Goal: Transaction & Acquisition: Purchase product/service

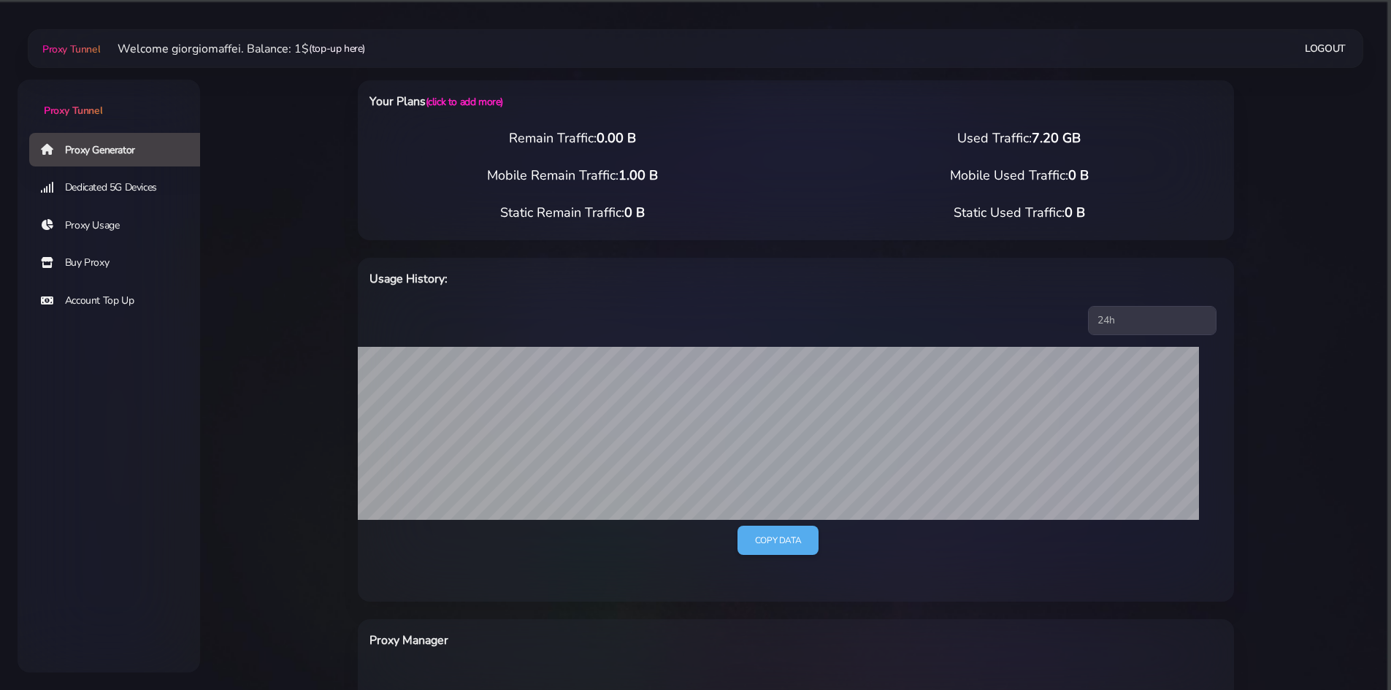
click at [347, 46] on link "(top-up here)" at bounding box center [337, 48] width 56 height 15
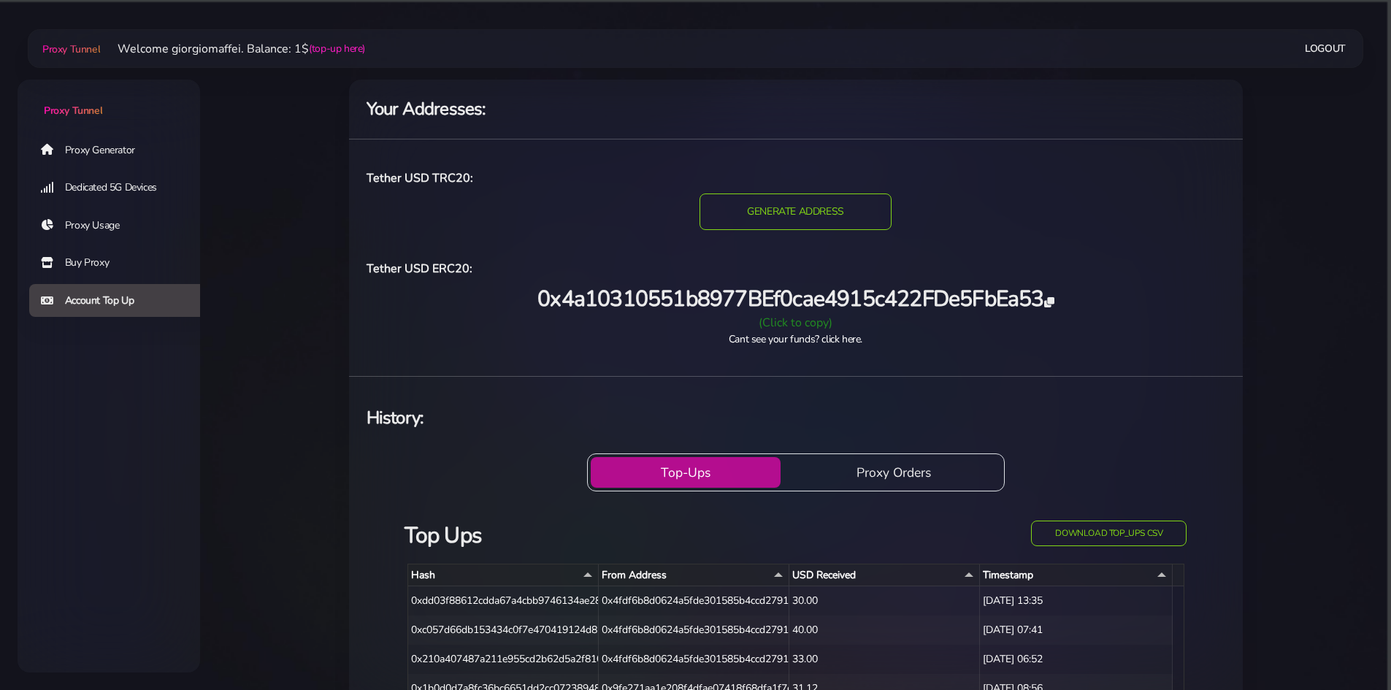
click at [773, 320] on div "(Click to copy)" at bounding box center [796, 323] width 876 height 18
click at [89, 152] on link "Proxy Generator" at bounding box center [120, 150] width 182 height 34
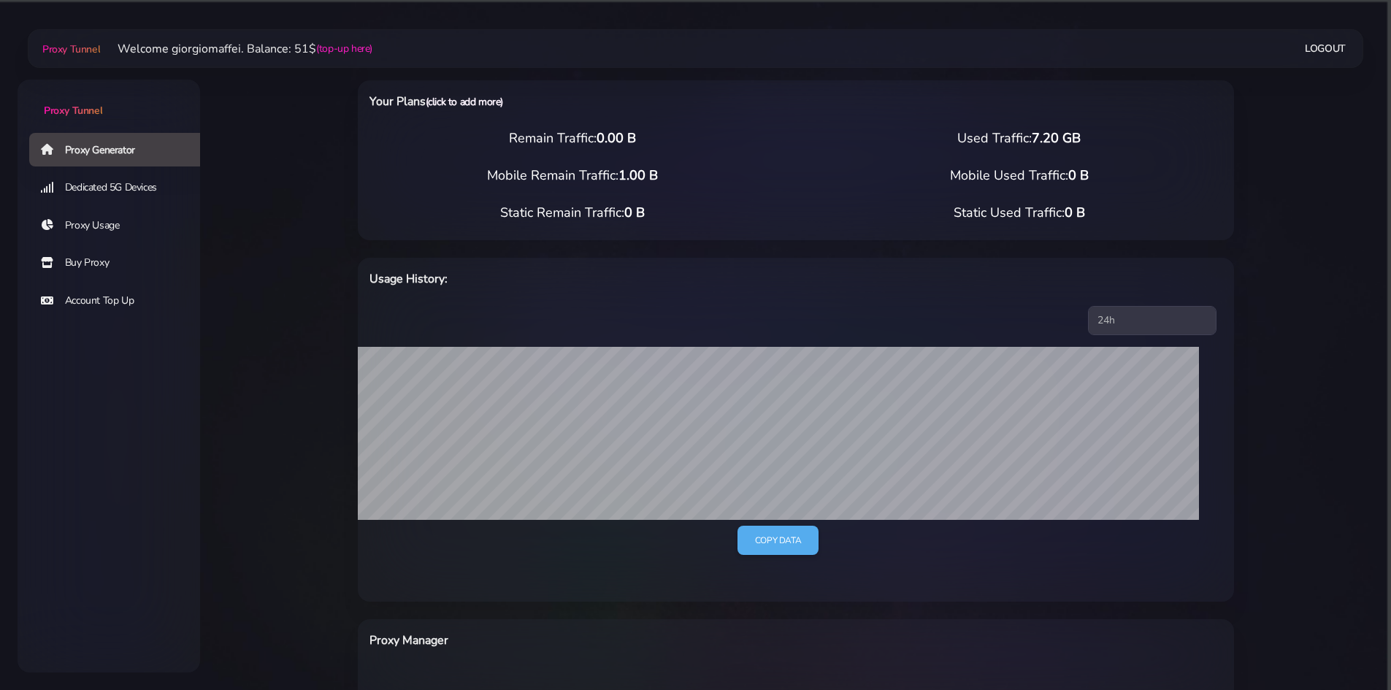
click at [467, 102] on link "(click to add more)" at bounding box center [464, 102] width 77 height 14
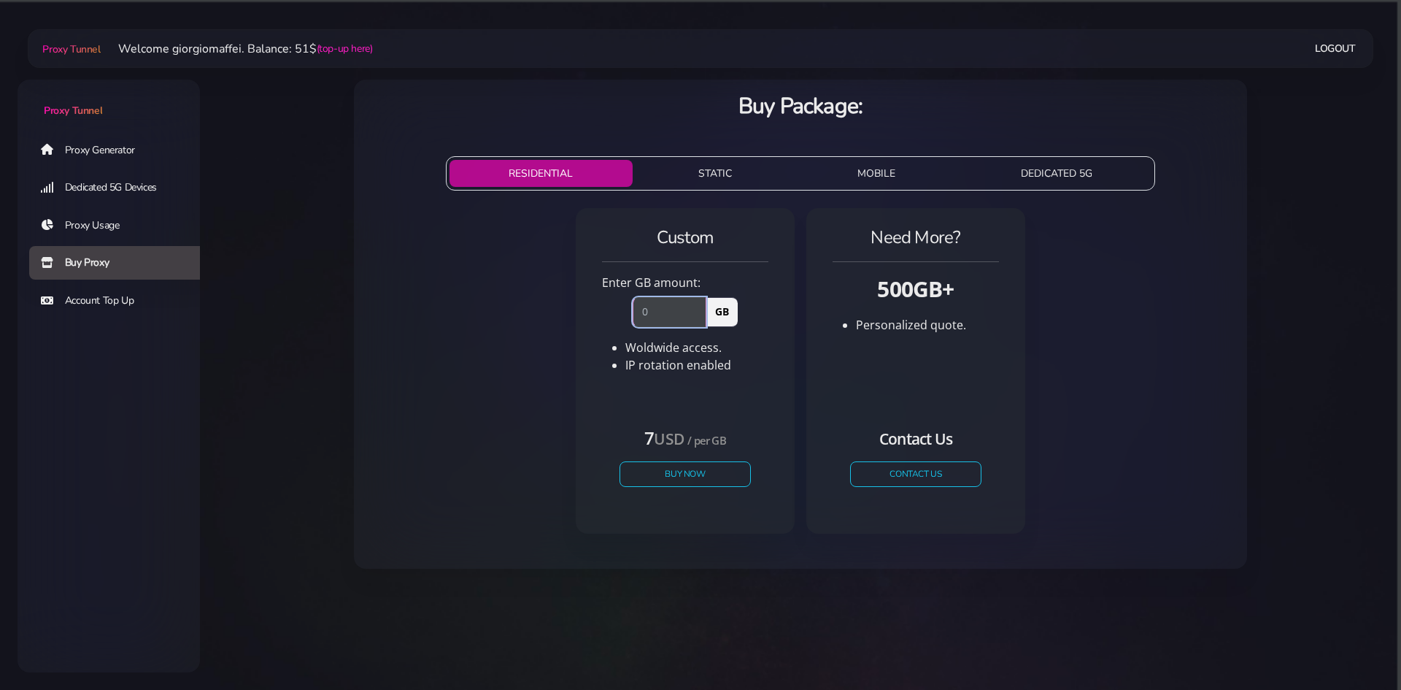
click at [661, 309] on input "number" at bounding box center [670, 311] width 74 height 29
type input "7"
click at [739, 411] on div "7 USD / per GB Buy Now" at bounding box center [685, 462] width 166 height 108
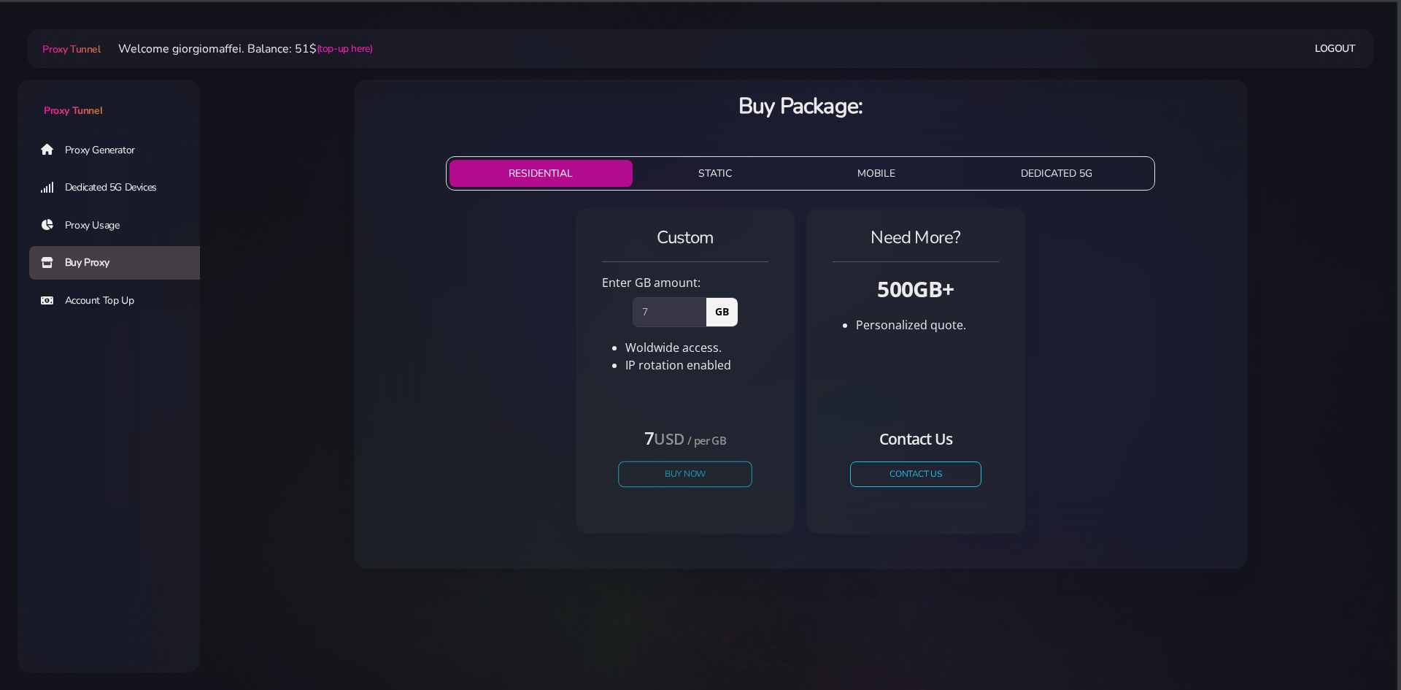
click at [699, 473] on button "Buy Now" at bounding box center [685, 474] width 134 height 26
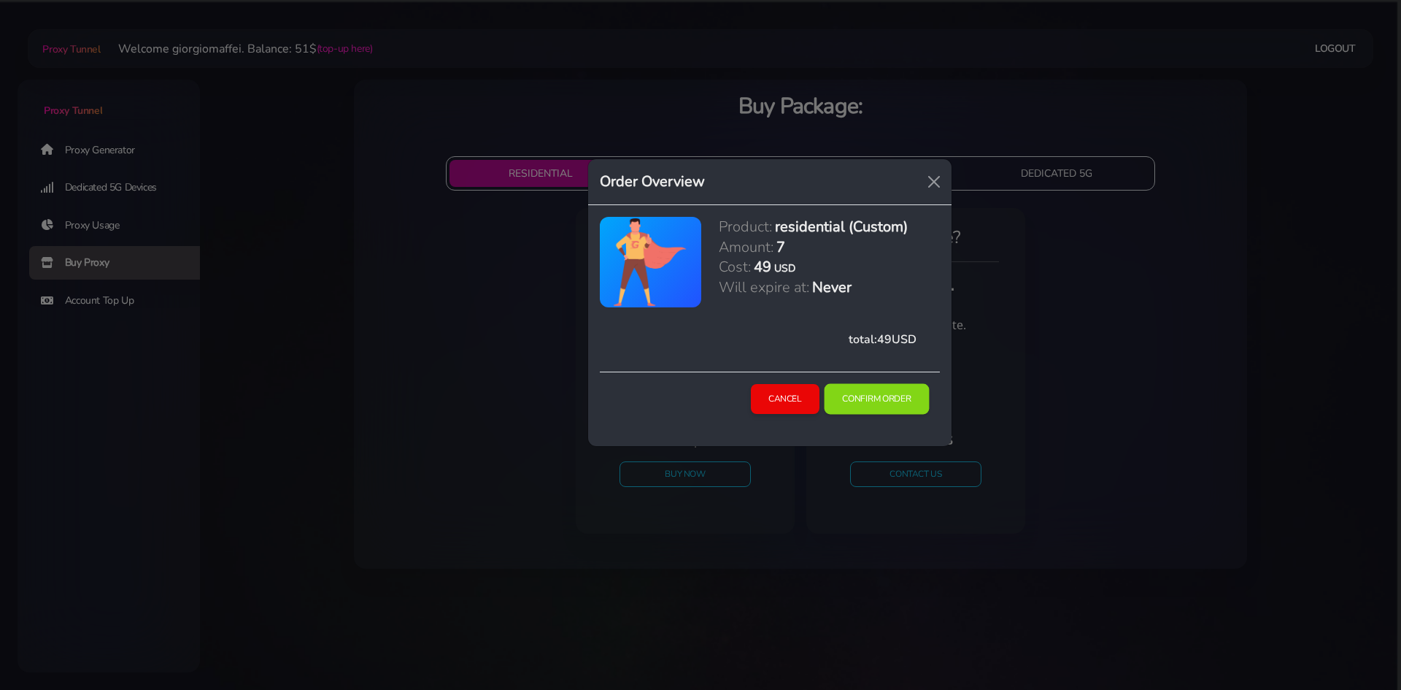
click at [881, 401] on button "Confirm Order" at bounding box center [876, 399] width 105 height 31
